Goal: Task Accomplishment & Management: Complete application form

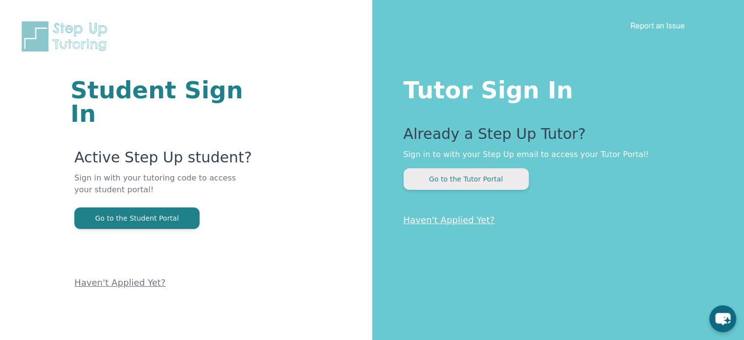
click at [440, 179] on button "Go to the Tutor Portal" at bounding box center [466, 179] width 125 height 22
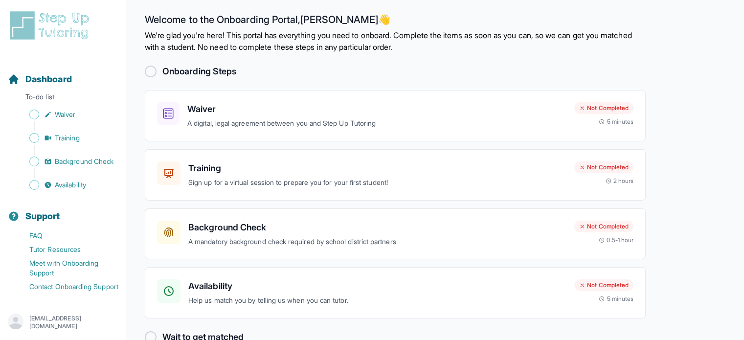
scroll to position [7, 0]
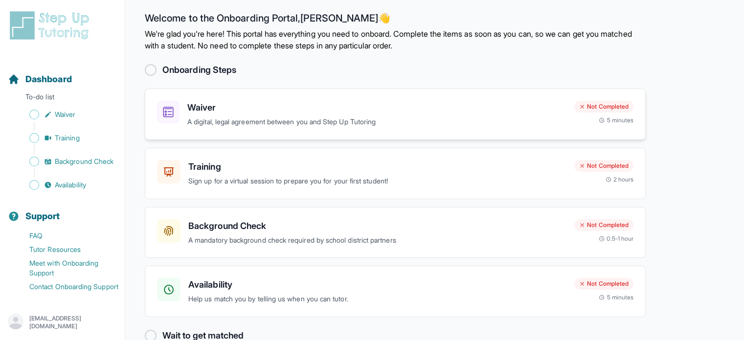
click at [256, 114] on h3 "Waiver" at bounding box center [376, 108] width 379 height 14
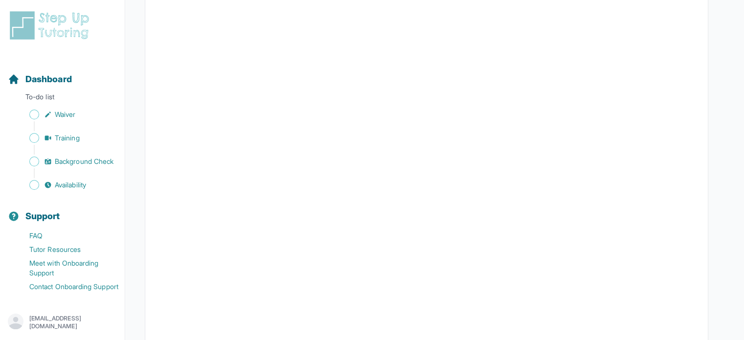
scroll to position [35, 0]
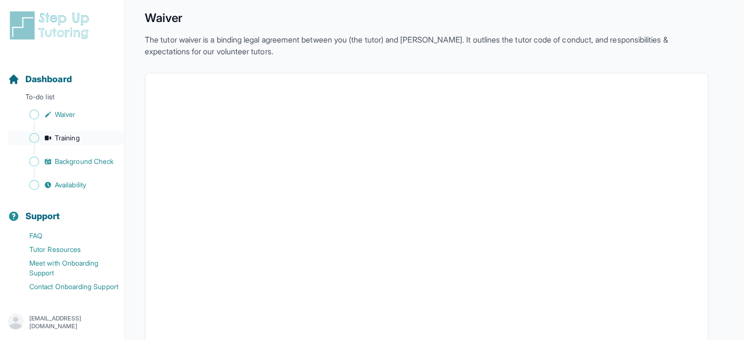
click at [65, 136] on span "Training" at bounding box center [67, 138] width 25 height 10
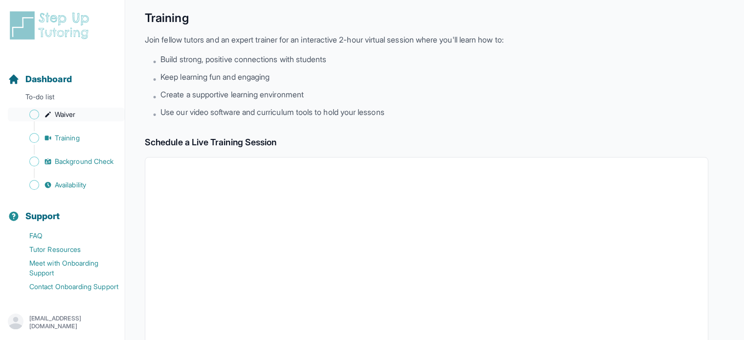
click at [65, 117] on span "Waiver" at bounding box center [65, 115] width 21 height 10
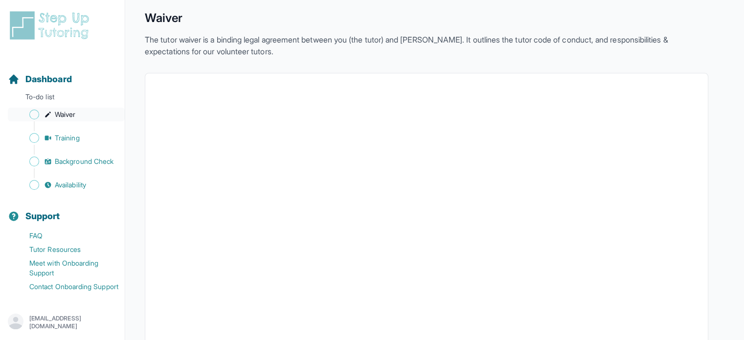
click at [29, 117] on link "Waiver" at bounding box center [66, 115] width 117 height 14
click at [34, 115] on span "Sidebar" at bounding box center [34, 115] width 10 height 10
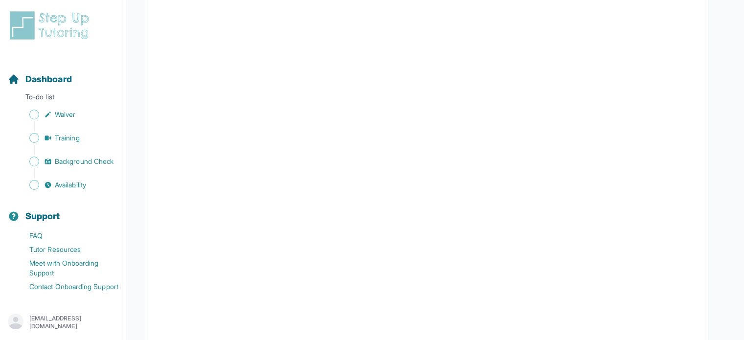
scroll to position [1344, 0]
click at [72, 135] on span "Training" at bounding box center [67, 138] width 25 height 10
click at [239, 307] on button "I can't make any of these dates" at bounding box center [211, 303] width 108 height 12
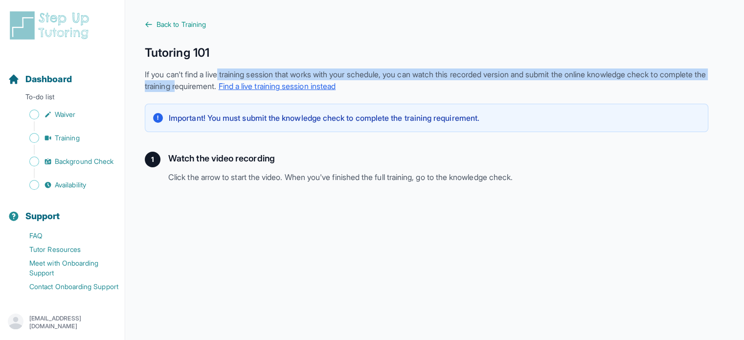
drag, startPoint x: 223, startPoint y: 68, endPoint x: 229, endPoint y: 83, distance: 16.2
click at [229, 83] on div "Tutoring 101 If you can't find a live training session that works with your sch…" at bounding box center [426, 68] width 563 height 47
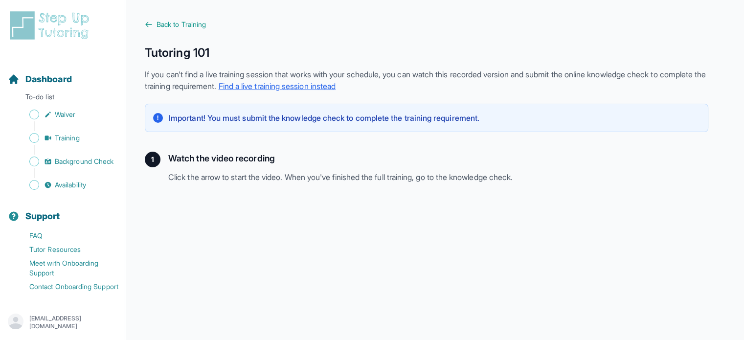
click at [245, 90] on p "If you can't find a live training session that works with your schedule, you ca…" at bounding box center [426, 79] width 563 height 23
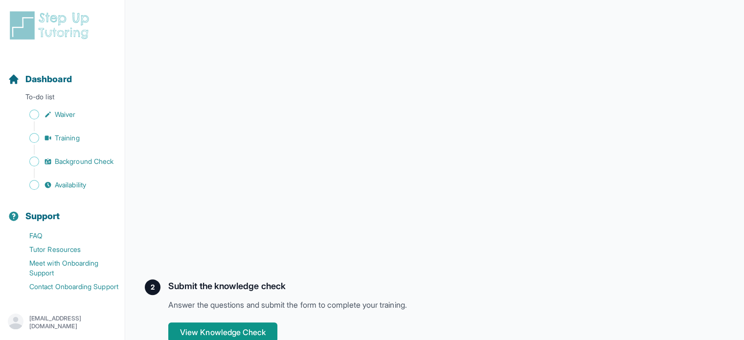
scroll to position [275, 0]
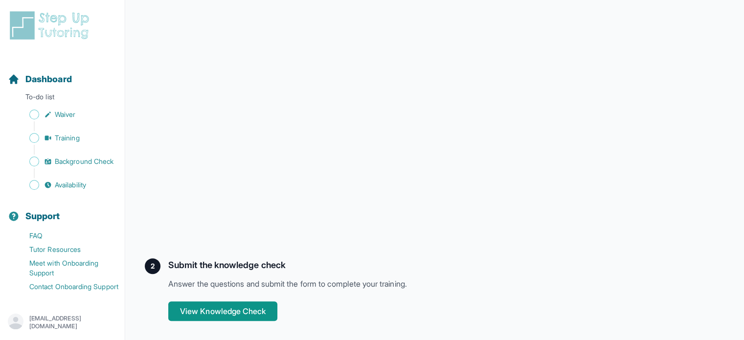
click at [93, 324] on div "[EMAIL_ADDRESS][DOMAIN_NAME]" at bounding box center [62, 323] width 109 height 18
click at [14, 73] on icon "Sidebar" at bounding box center [14, 79] width 12 height 12
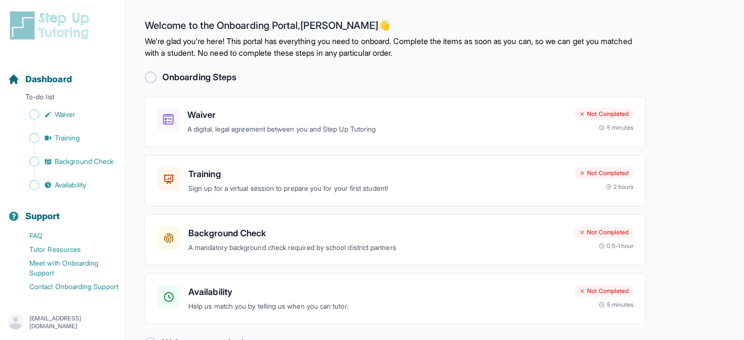
click at [149, 75] on div at bounding box center [151, 77] width 12 height 12
click at [392, 244] on p "A mandatory background check required by school district partners" at bounding box center [377, 247] width 378 height 11
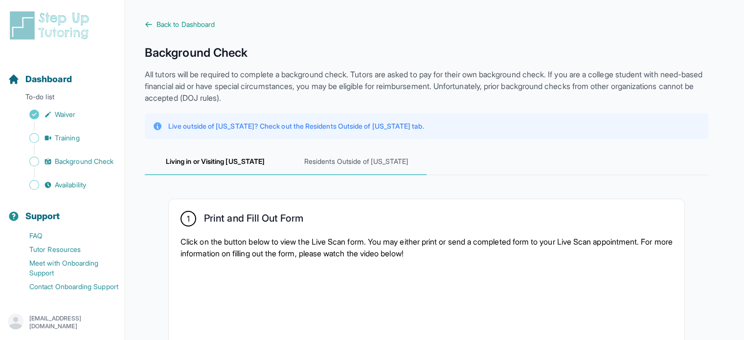
click at [377, 152] on span "Residents Outside of [US_STATE]" at bounding box center [356, 162] width 141 height 26
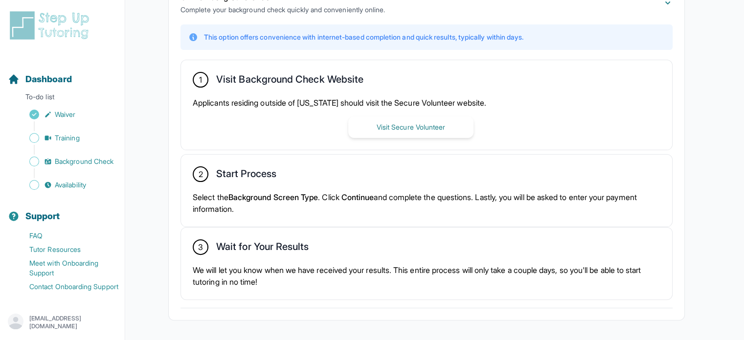
scroll to position [280, 0]
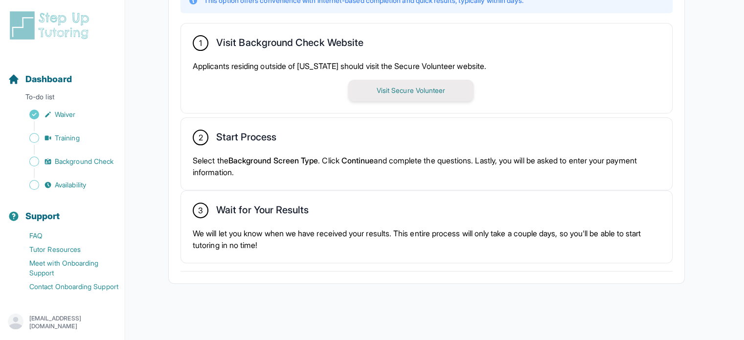
click at [427, 91] on button "Visit Secure Volunteer" at bounding box center [410, 91] width 125 height 22
